Goal: Transaction & Acquisition: Purchase product/service

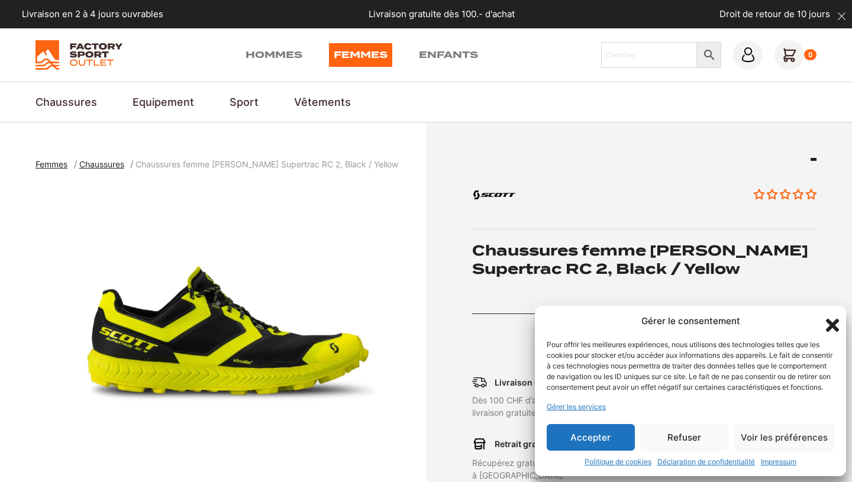
click at [837, 319] on icon "Fermer la boîte de dialogue" at bounding box center [832, 325] width 13 height 13
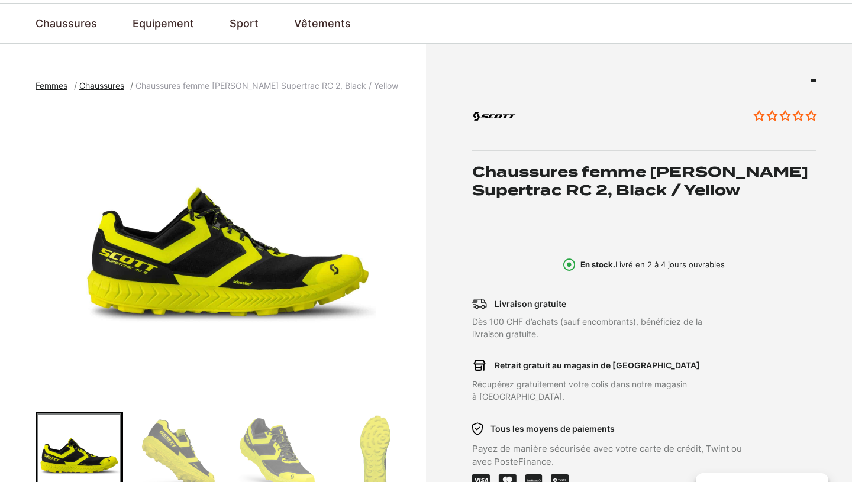
scroll to position [64, 0]
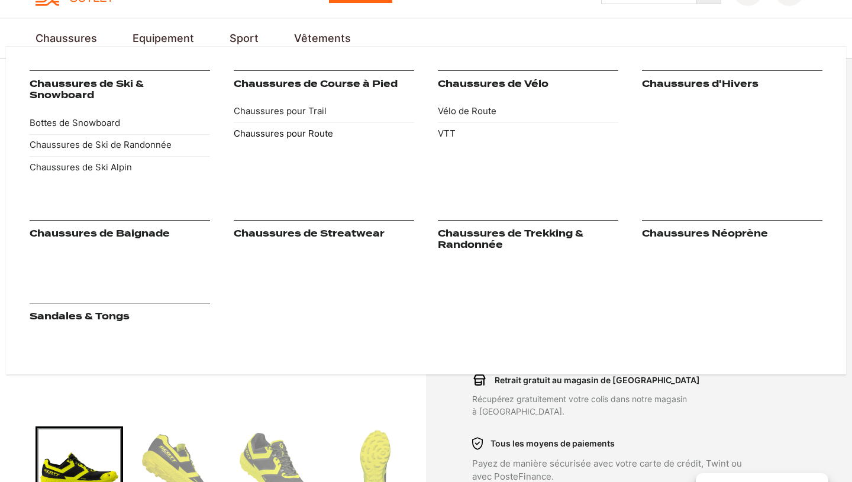
click at [269, 137] on link "Chaussures pour Route" at bounding box center [324, 133] width 180 height 22
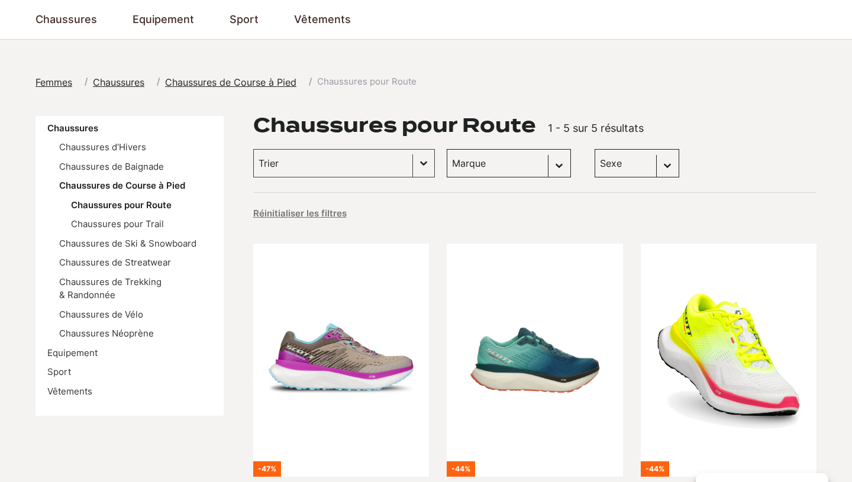
scroll to position [83, 0]
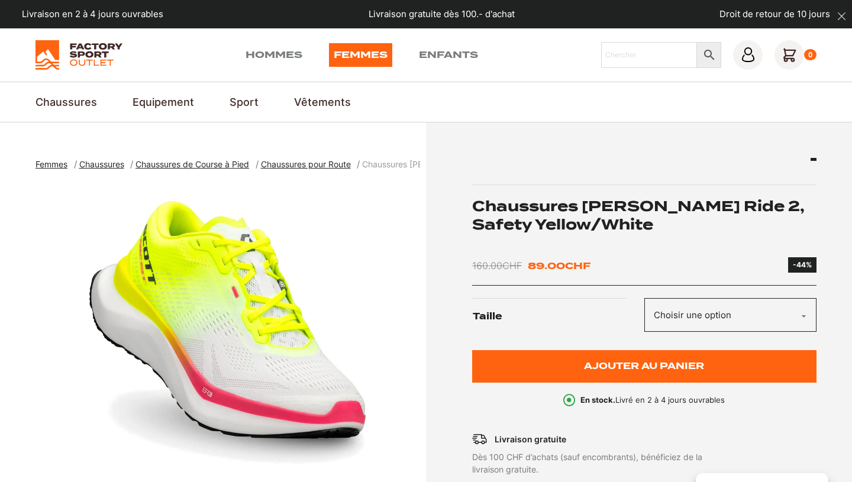
click at [699, 294] on div "Chaussures SCOTT Pursuit Ride 2, Safety Yellow/White 160.00 CHF Le prix initial…" at bounding box center [644, 282] width 345 height 249
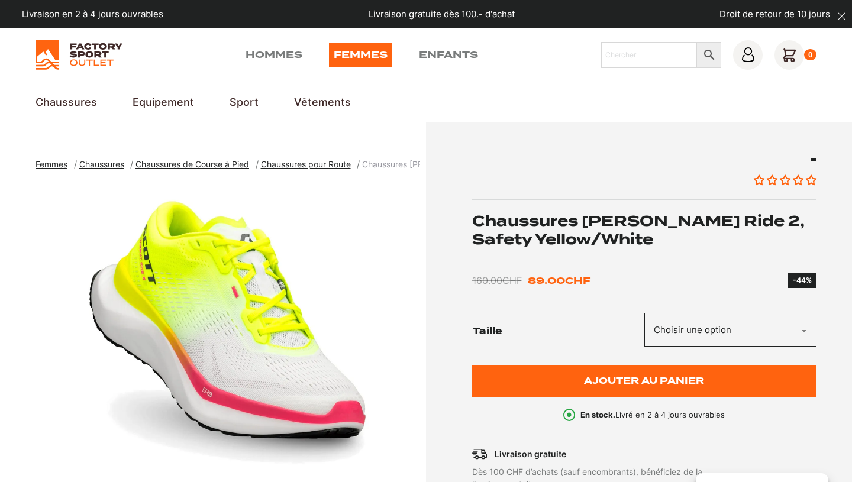
click at [686, 322] on select "Choisir une option 42.5" at bounding box center [730, 330] width 172 height 34
click at [240, 255] on img "1 of 6" at bounding box center [228, 331] width 385 height 296
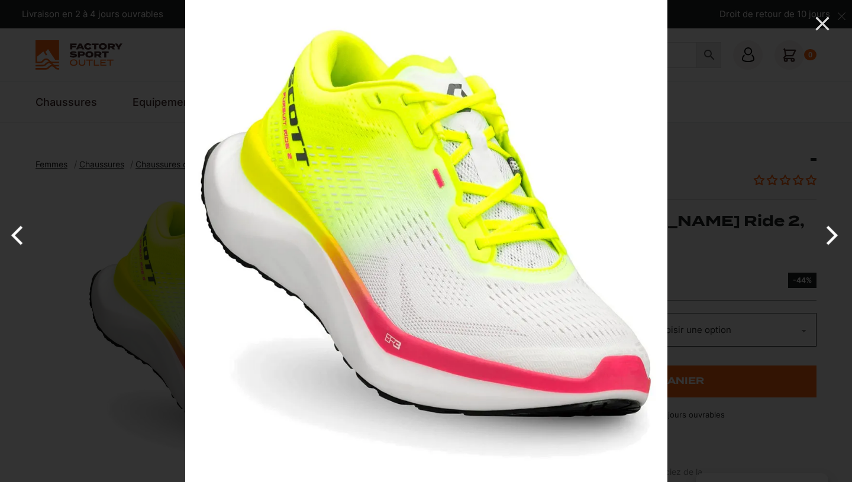
click at [833, 238] on button "Next" at bounding box center [830, 235] width 44 height 59
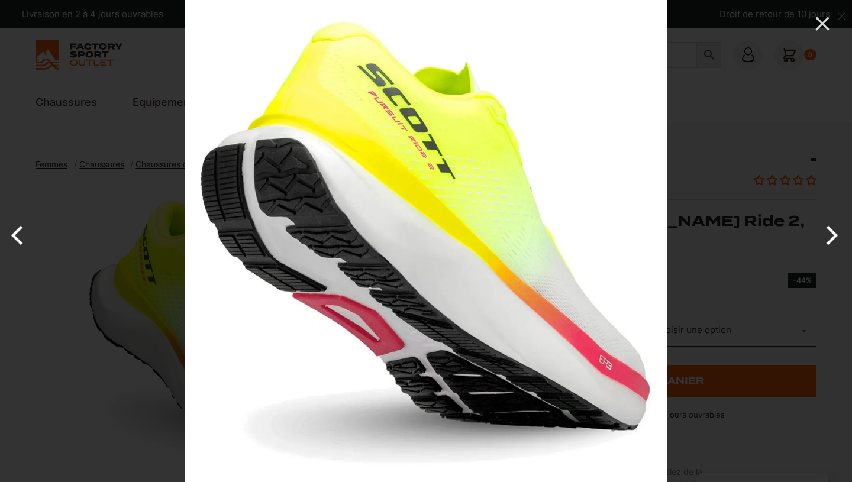
click at [833, 238] on button "Next" at bounding box center [830, 235] width 44 height 59
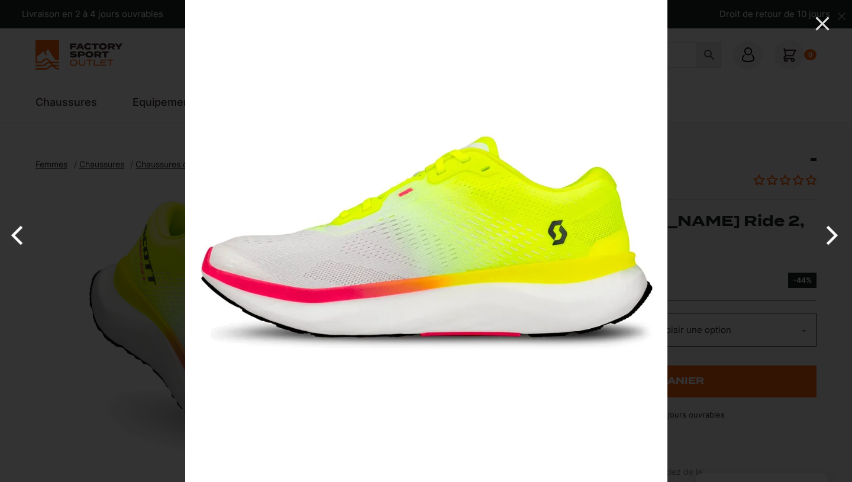
click at [833, 238] on button "Next" at bounding box center [830, 235] width 44 height 59
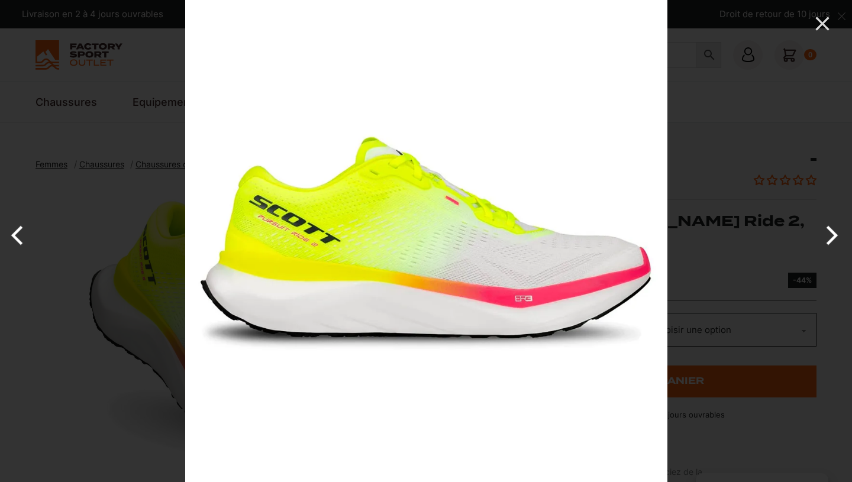
click at [833, 238] on button "Next" at bounding box center [830, 235] width 44 height 59
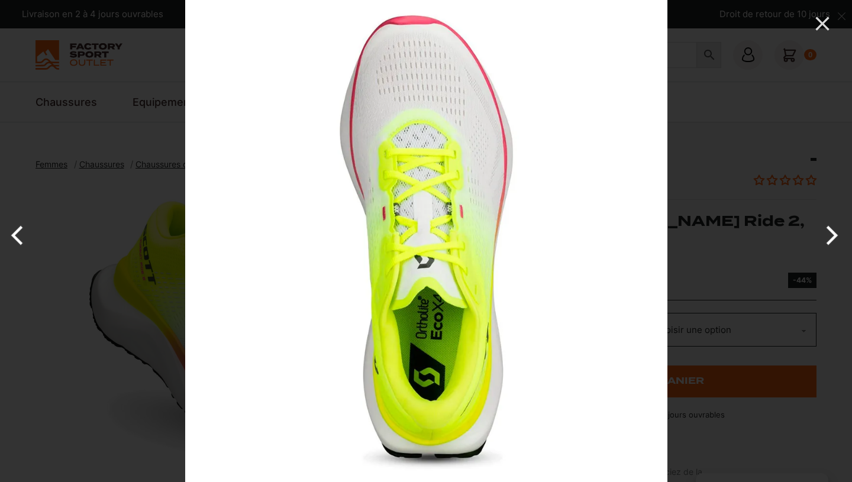
click at [833, 238] on button "Next" at bounding box center [830, 235] width 44 height 59
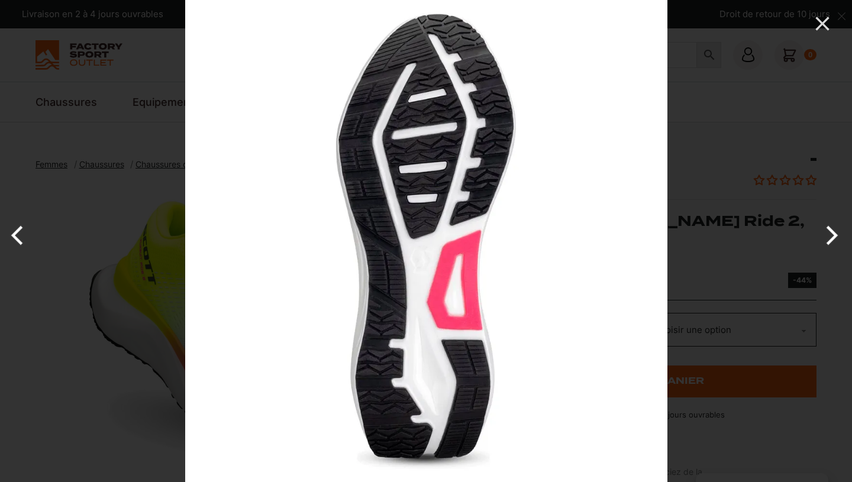
click at [833, 238] on button "Next" at bounding box center [830, 235] width 44 height 59
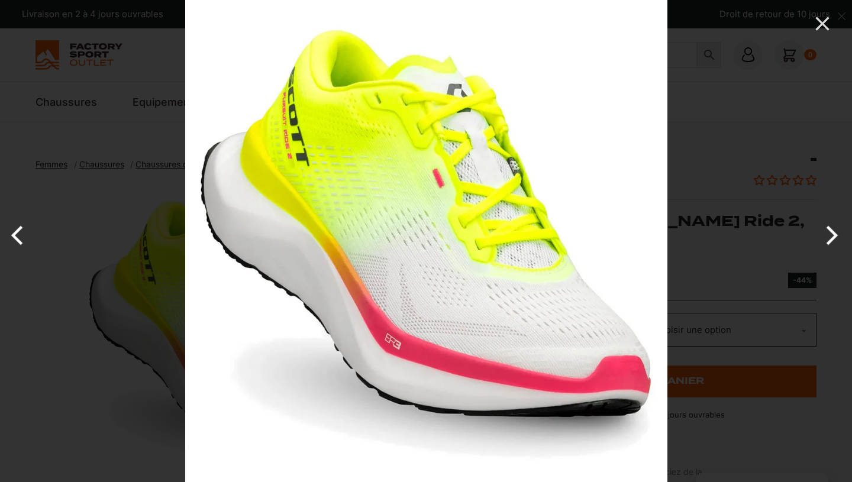
click at [833, 238] on button "Next" at bounding box center [830, 235] width 44 height 59
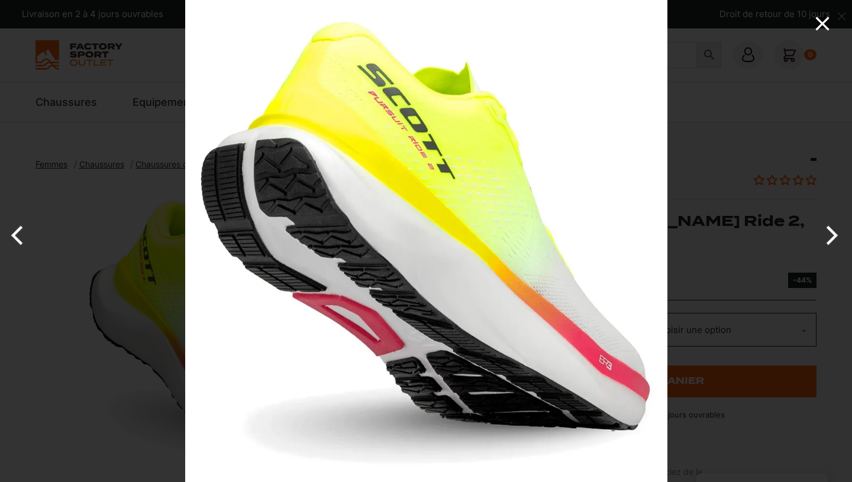
click at [828, 12] on icon "Close" at bounding box center [823, 24] width 24 height 24
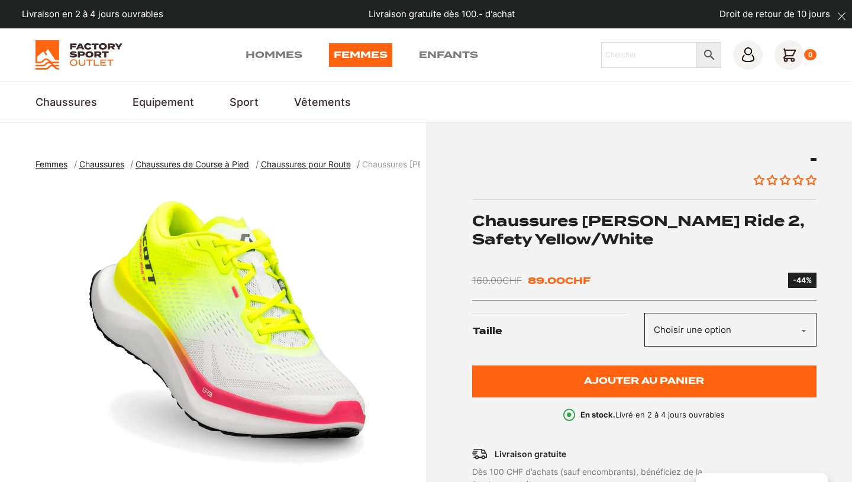
click at [170, 167] on span "Chaussures de Course à Pied" at bounding box center [192, 164] width 114 height 10
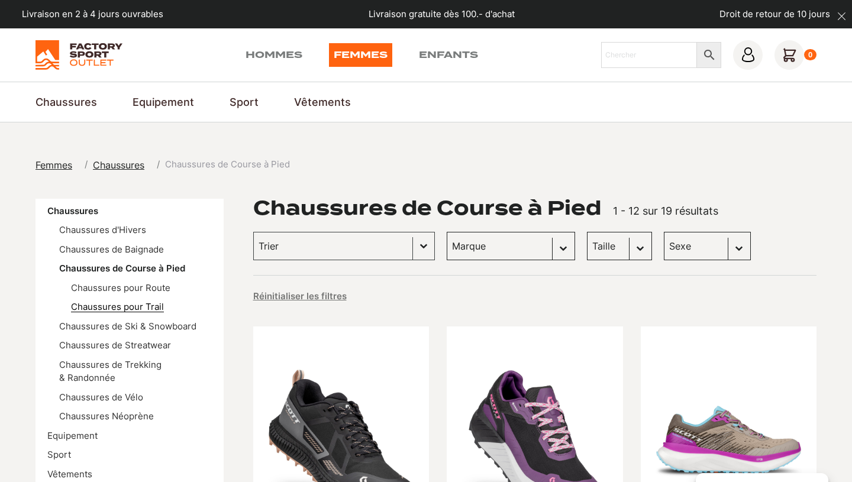
click at [128, 308] on link "Chaussures pour Trail" at bounding box center [117, 306] width 93 height 11
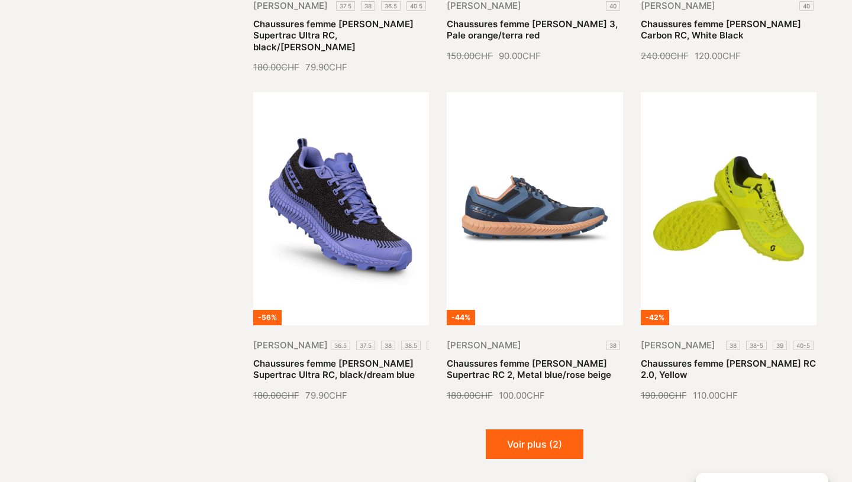
scroll to position [1302, 0]
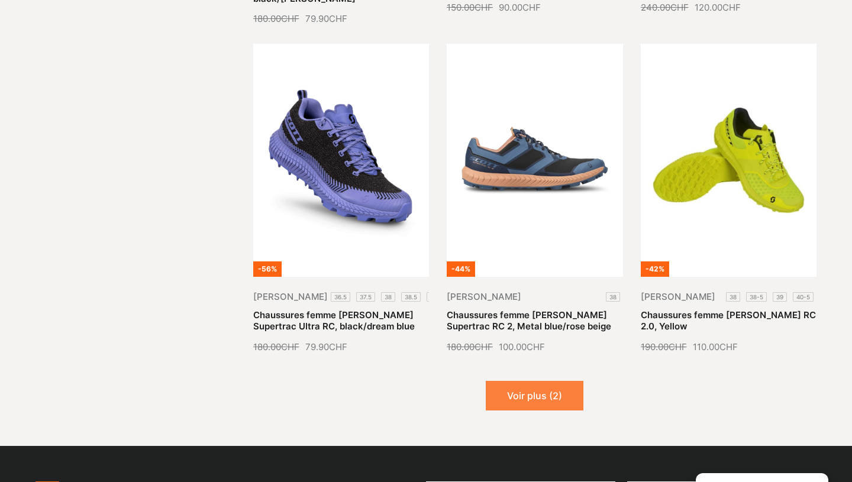
click at [541, 381] on button "Voir plus (2)" at bounding box center [535, 396] width 98 height 30
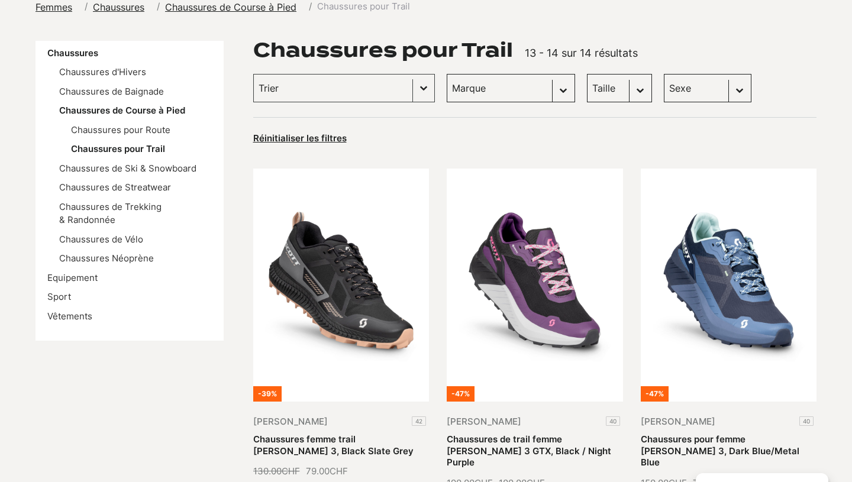
scroll to position [157, 0]
click at [127, 241] on link "Chaussures de Vélo" at bounding box center [101, 239] width 84 height 11
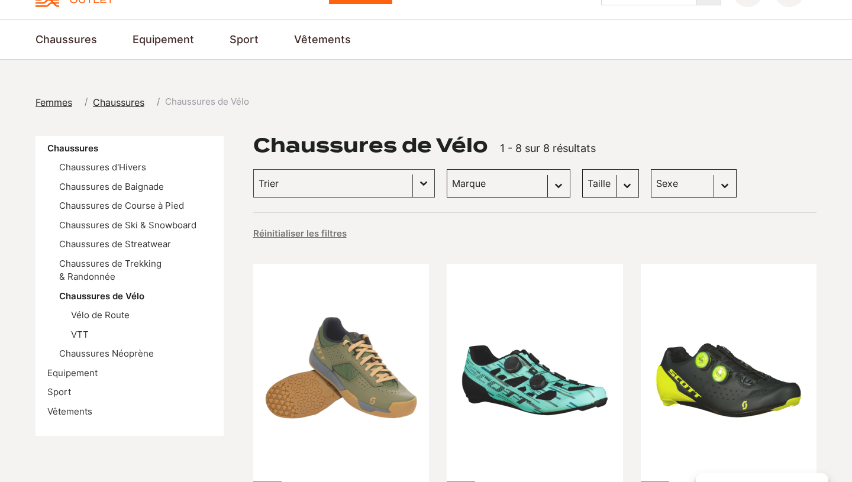
scroll to position [38, 0]
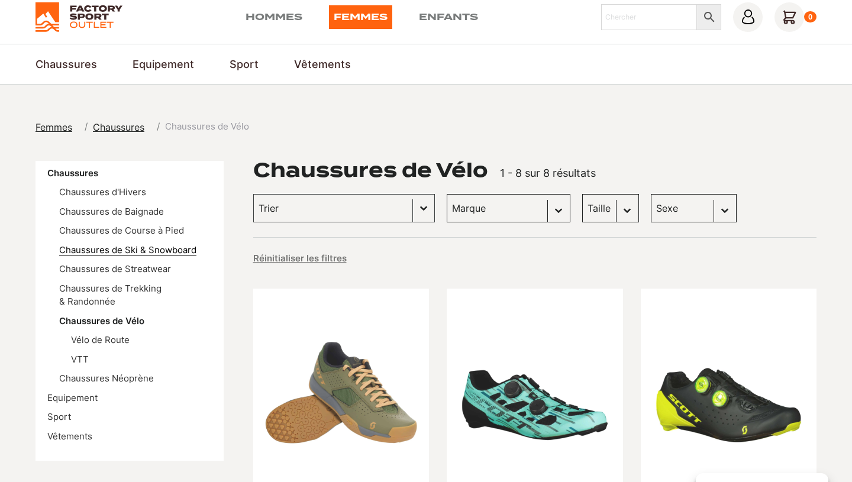
click at [148, 254] on link "Chaussures de Ski & Snowboard" at bounding box center [127, 249] width 137 height 11
